Goal: Navigation & Orientation: Find specific page/section

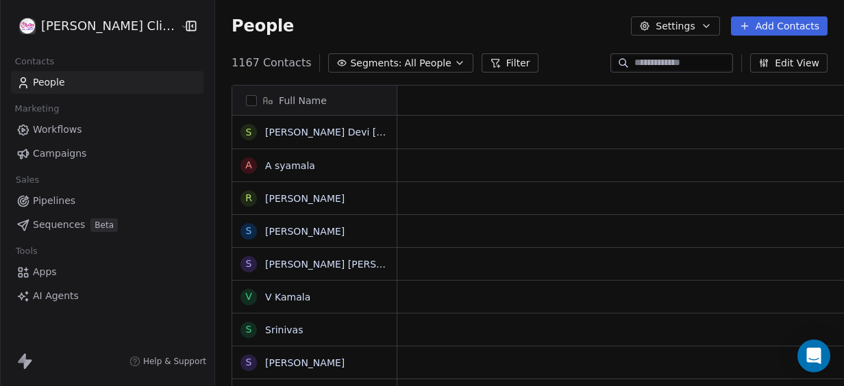
scroll to position [11, 11]
